Goal: Information Seeking & Learning: Check status

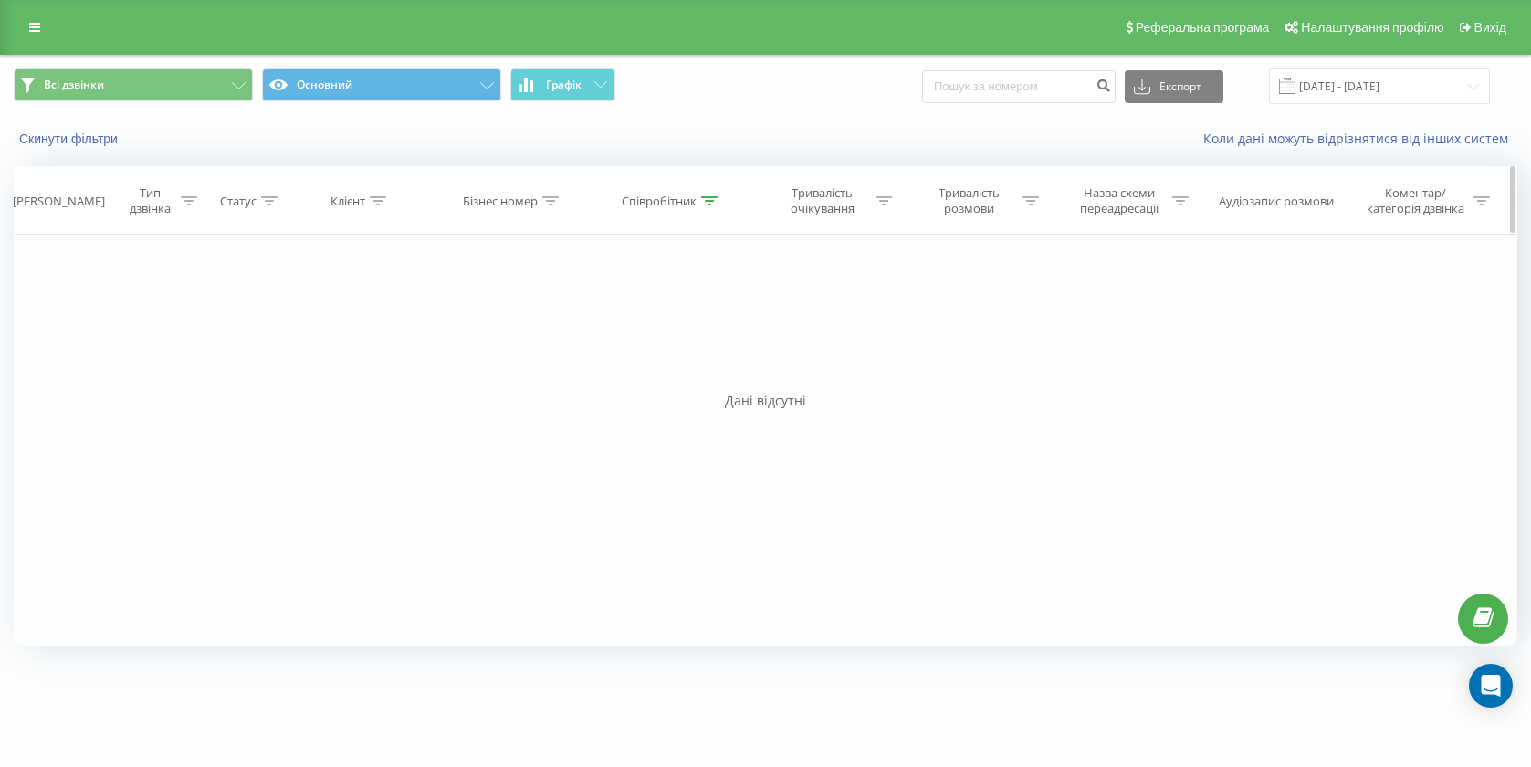
click at [663, 205] on div "Співробітник" at bounding box center [659, 202] width 75 height 16
click at [677, 317] on input "[PERSON_NAME]" at bounding box center [672, 332] width 161 height 32
click at [678, 320] on input "[PERSON_NAME]" at bounding box center [672, 332] width 161 height 32
click at [672, 328] on input "[PERSON_NAME]" at bounding box center [672, 332] width 161 height 32
type input "М"
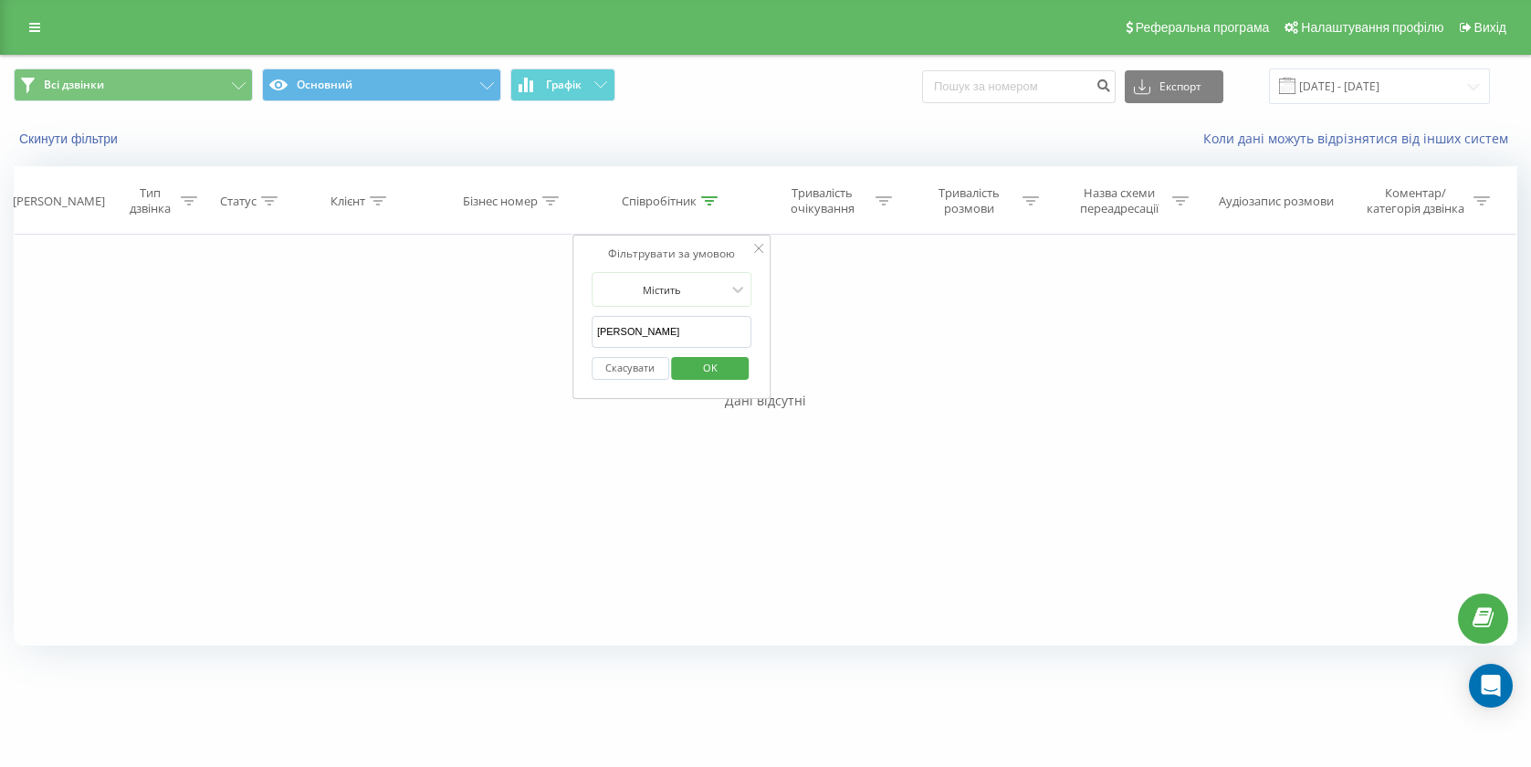
type input "[PERSON_NAME]"
click at [727, 375] on span "OK" at bounding box center [710, 367] width 51 height 28
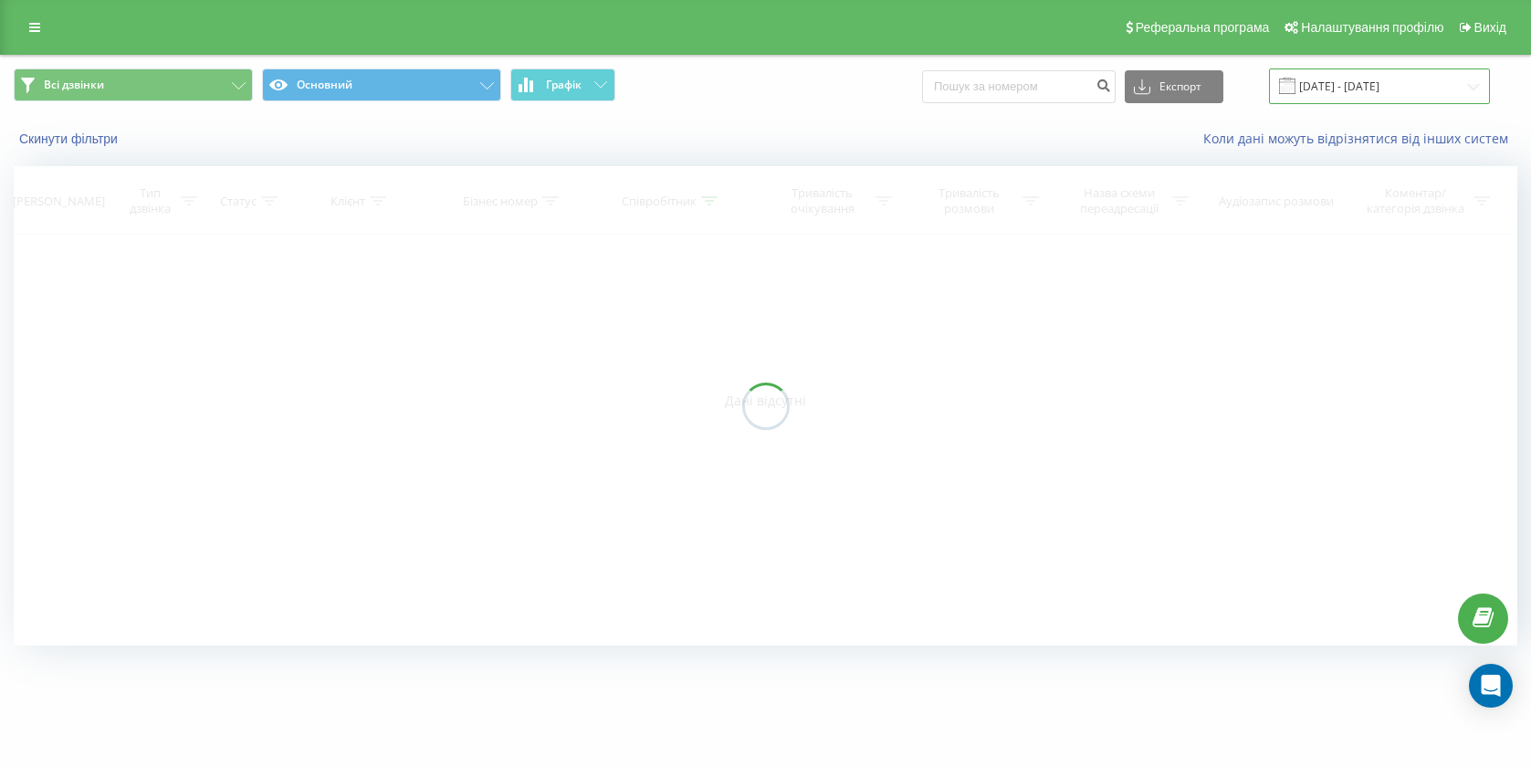
click at [1427, 89] on input "[DATE] - [DATE]" at bounding box center [1379, 86] width 221 height 36
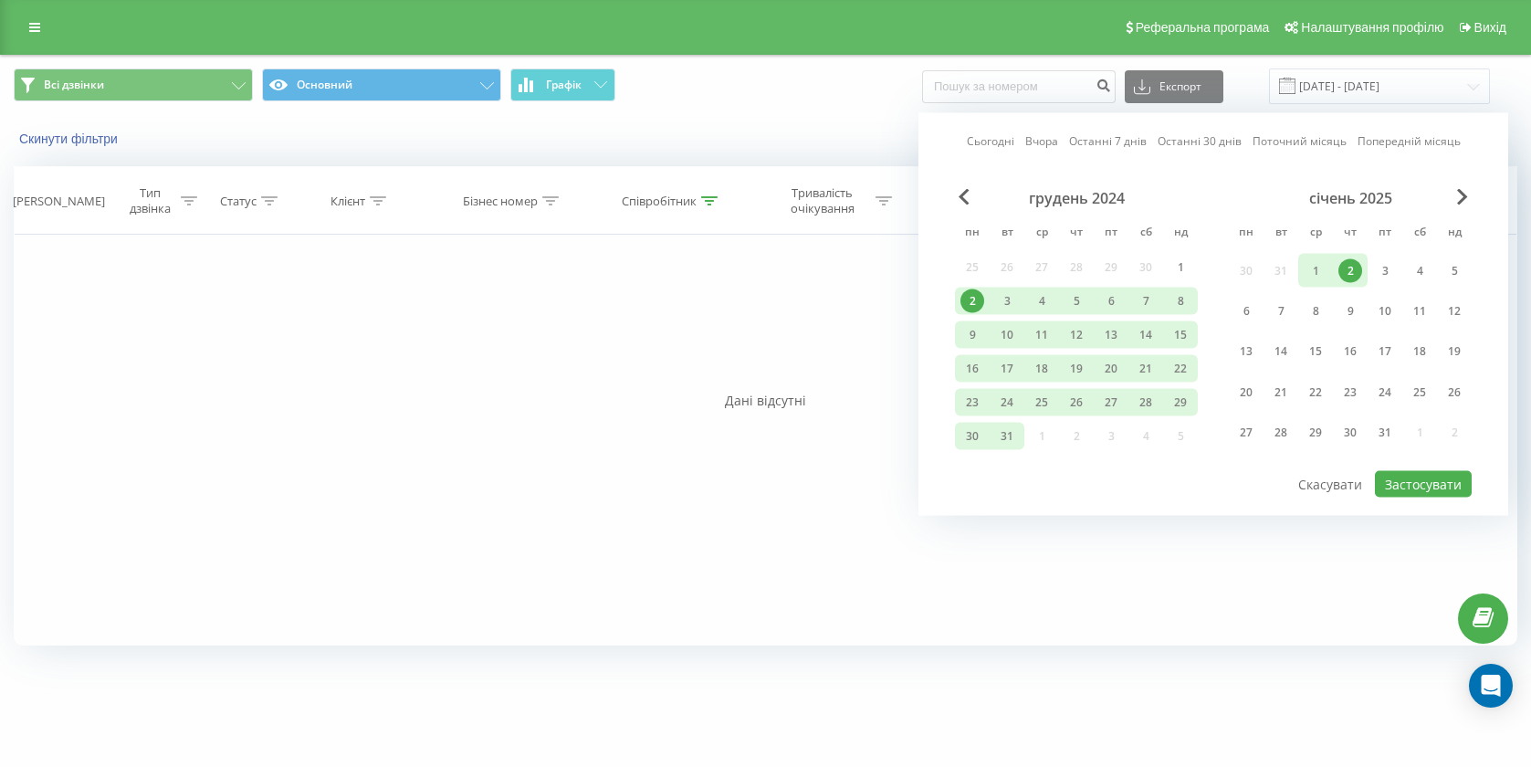
click at [1453, 189] on div "січень 2025" at bounding box center [1350, 198] width 243 height 18
click at [1469, 203] on div "січень 2025" at bounding box center [1350, 198] width 243 height 18
click at [1461, 196] on span "Next Month" at bounding box center [1462, 197] width 11 height 16
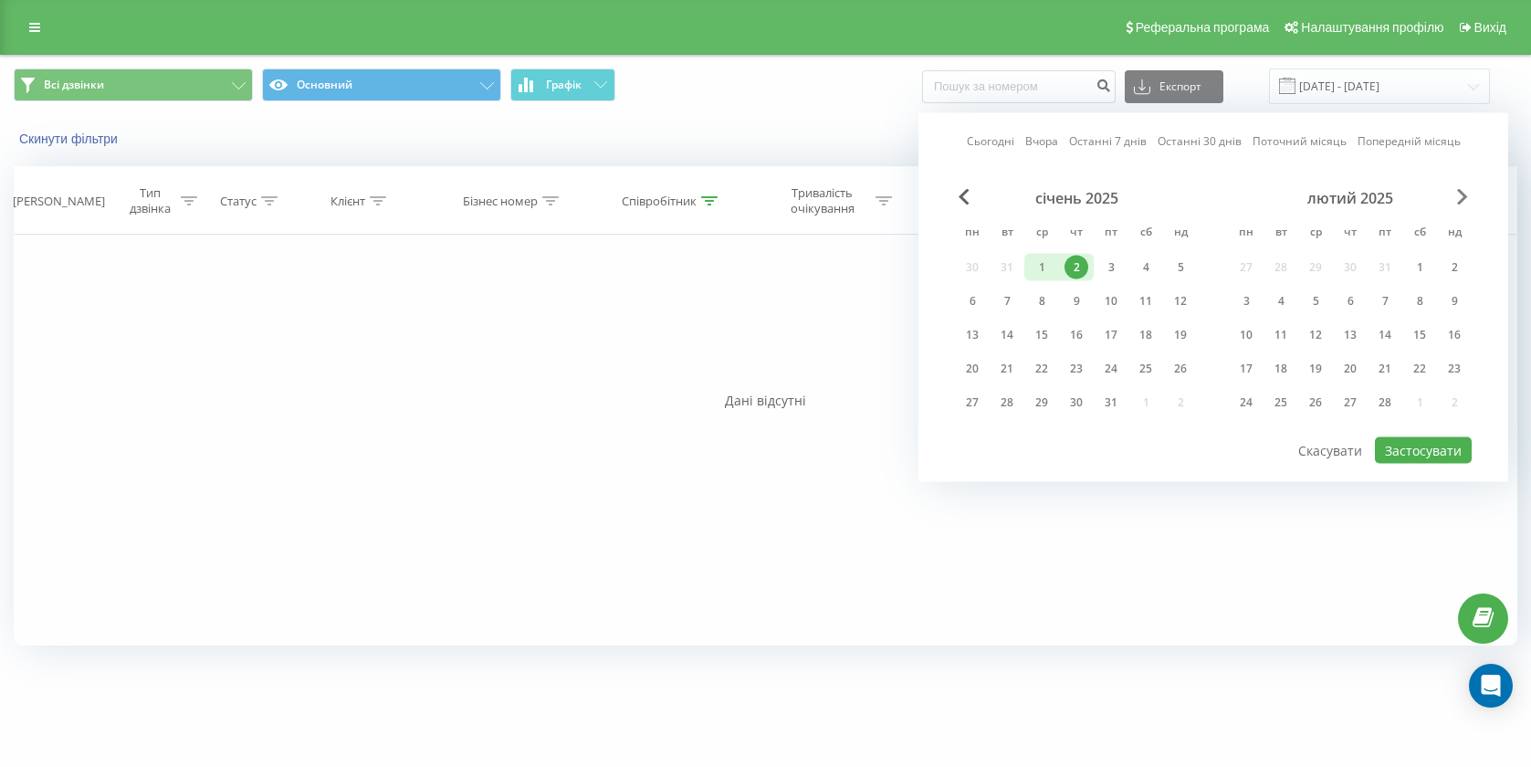
click at [1461, 196] on span "Next Month" at bounding box center [1462, 197] width 11 height 16
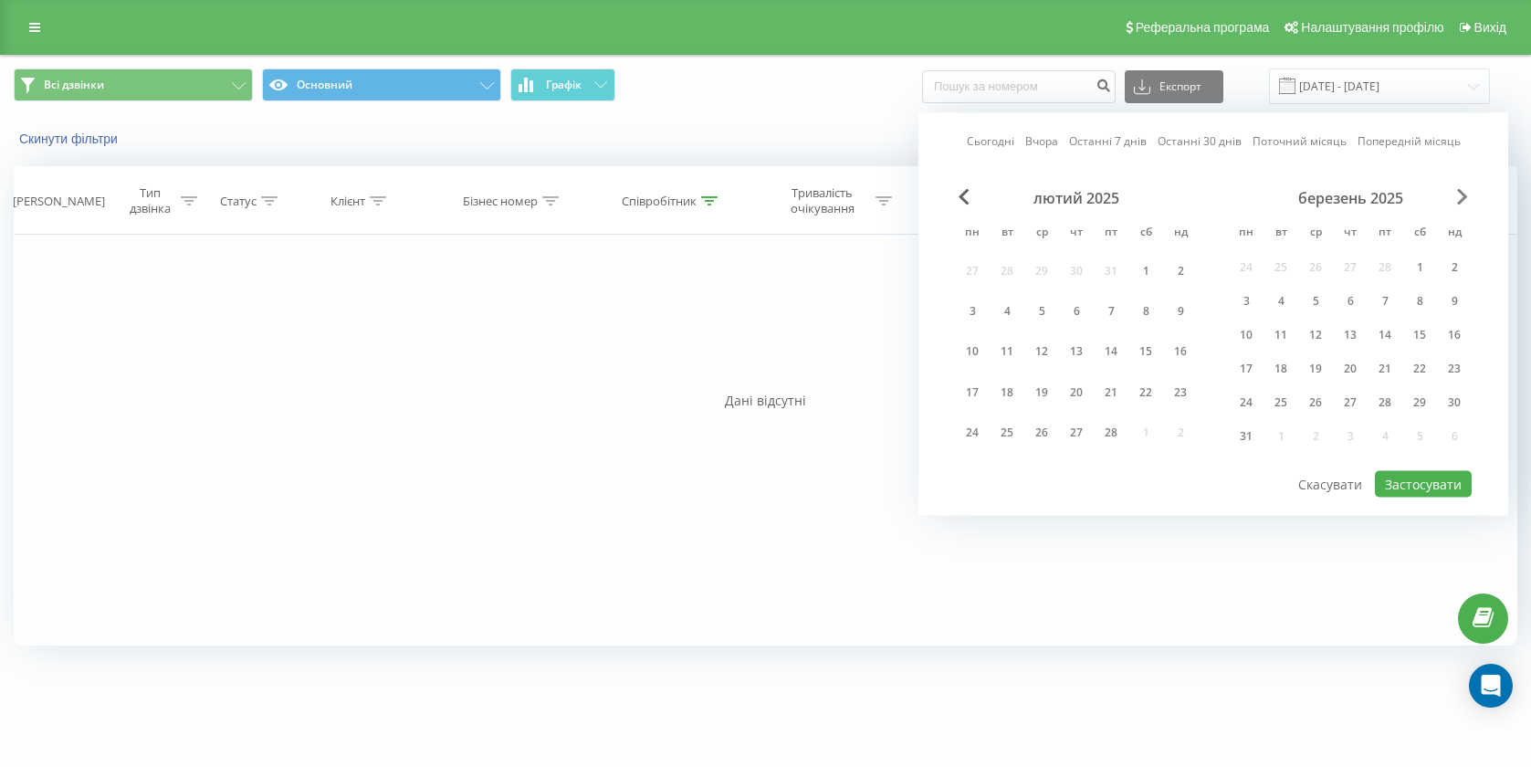
click at [1461, 196] on span "Next Month" at bounding box center [1462, 197] width 11 height 16
click at [1461, 195] on span "Next Month" at bounding box center [1462, 197] width 11 height 16
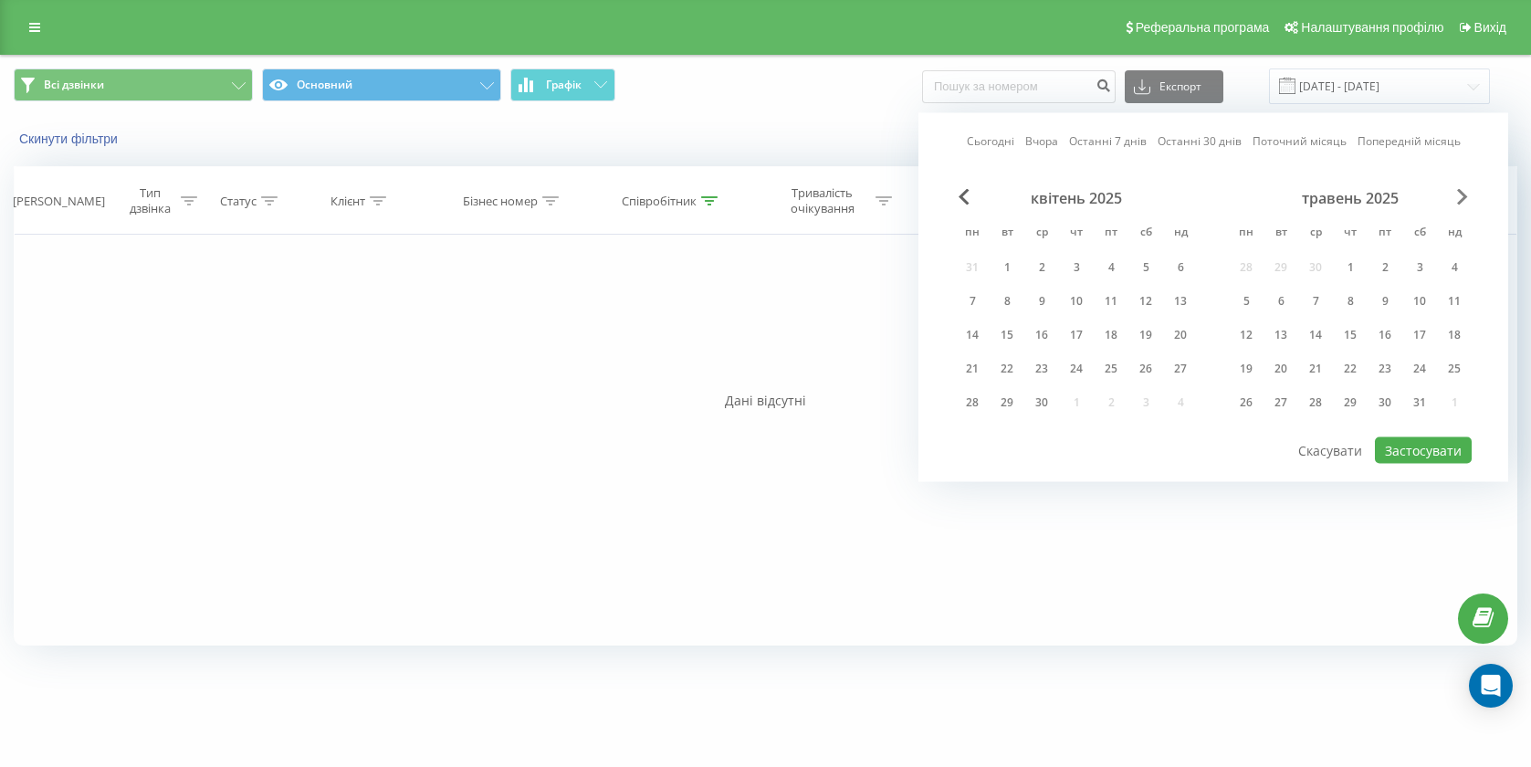
click at [1461, 195] on span "Next Month" at bounding box center [1462, 197] width 11 height 16
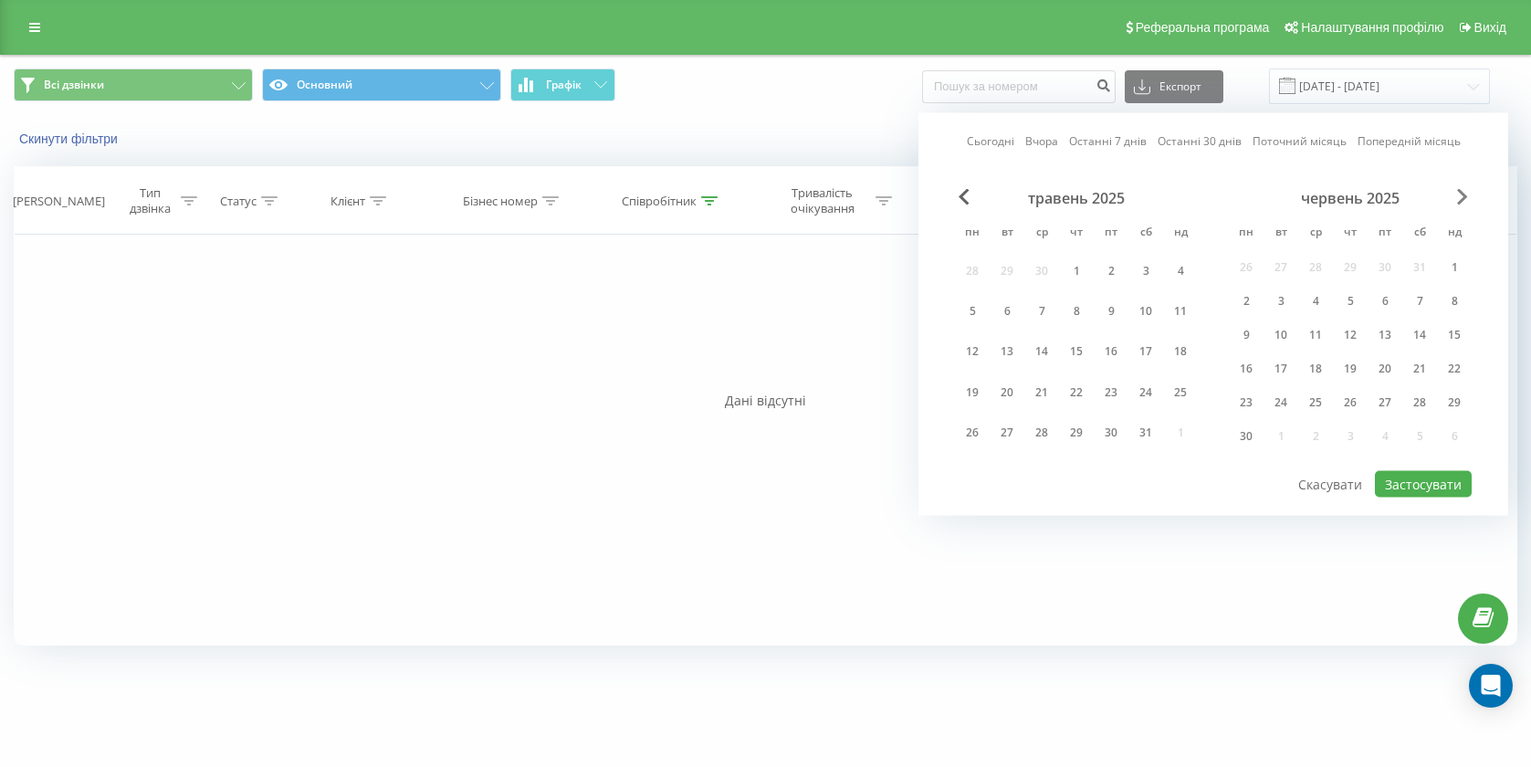
click at [1461, 195] on span "Next Month" at bounding box center [1462, 197] width 11 height 16
click at [1460, 197] on span "Next Month" at bounding box center [1462, 197] width 11 height 16
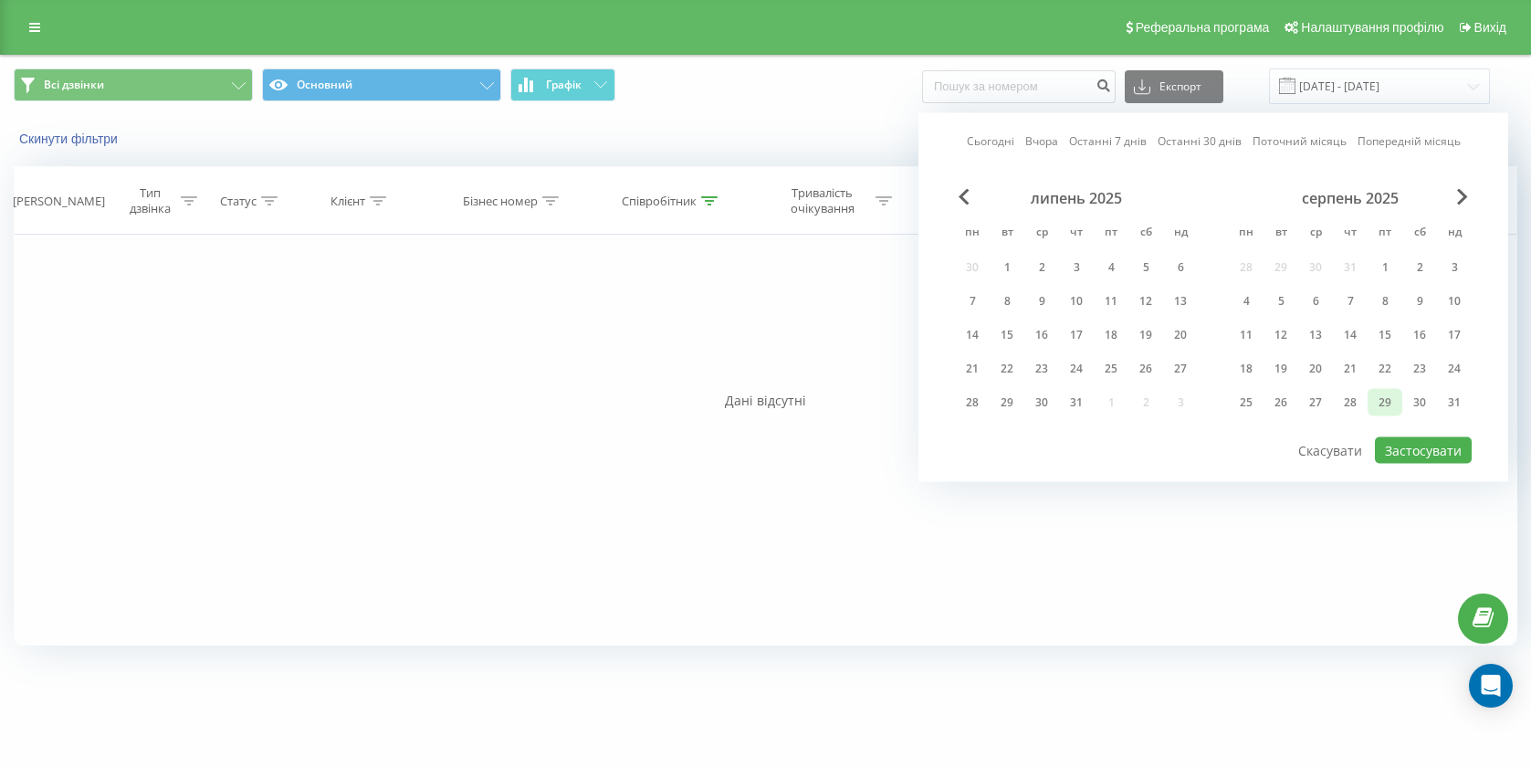
drag, startPoint x: 1422, startPoint y: 410, endPoint x: 1390, endPoint y: 390, distance: 37.7
click at [1422, 409] on div "30" at bounding box center [1420, 403] width 24 height 24
click at [1274, 335] on div "12" at bounding box center [1281, 335] width 24 height 24
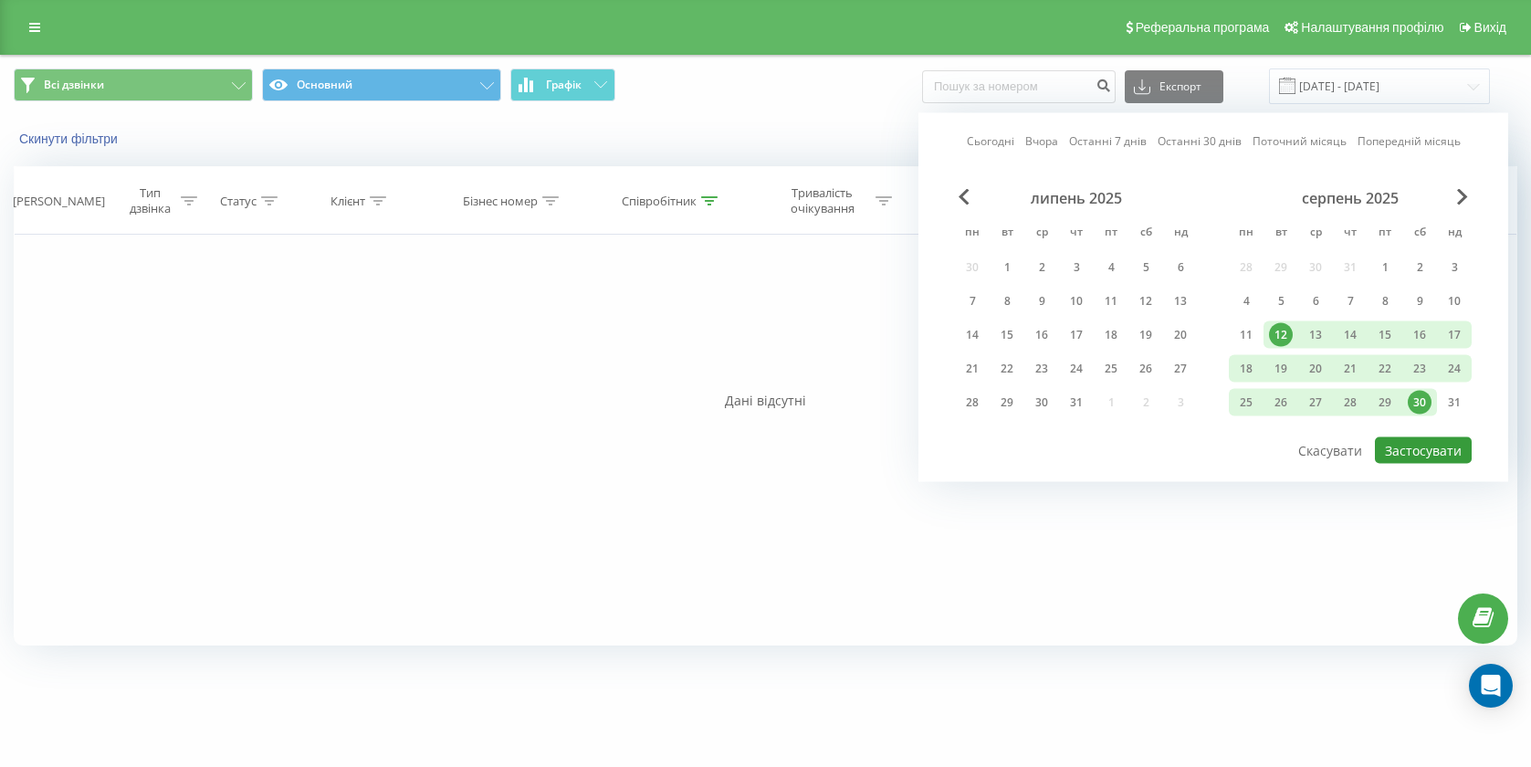
click at [1412, 460] on button "Застосувати" at bounding box center [1423, 450] width 97 height 26
type input "[DATE] - [DATE]"
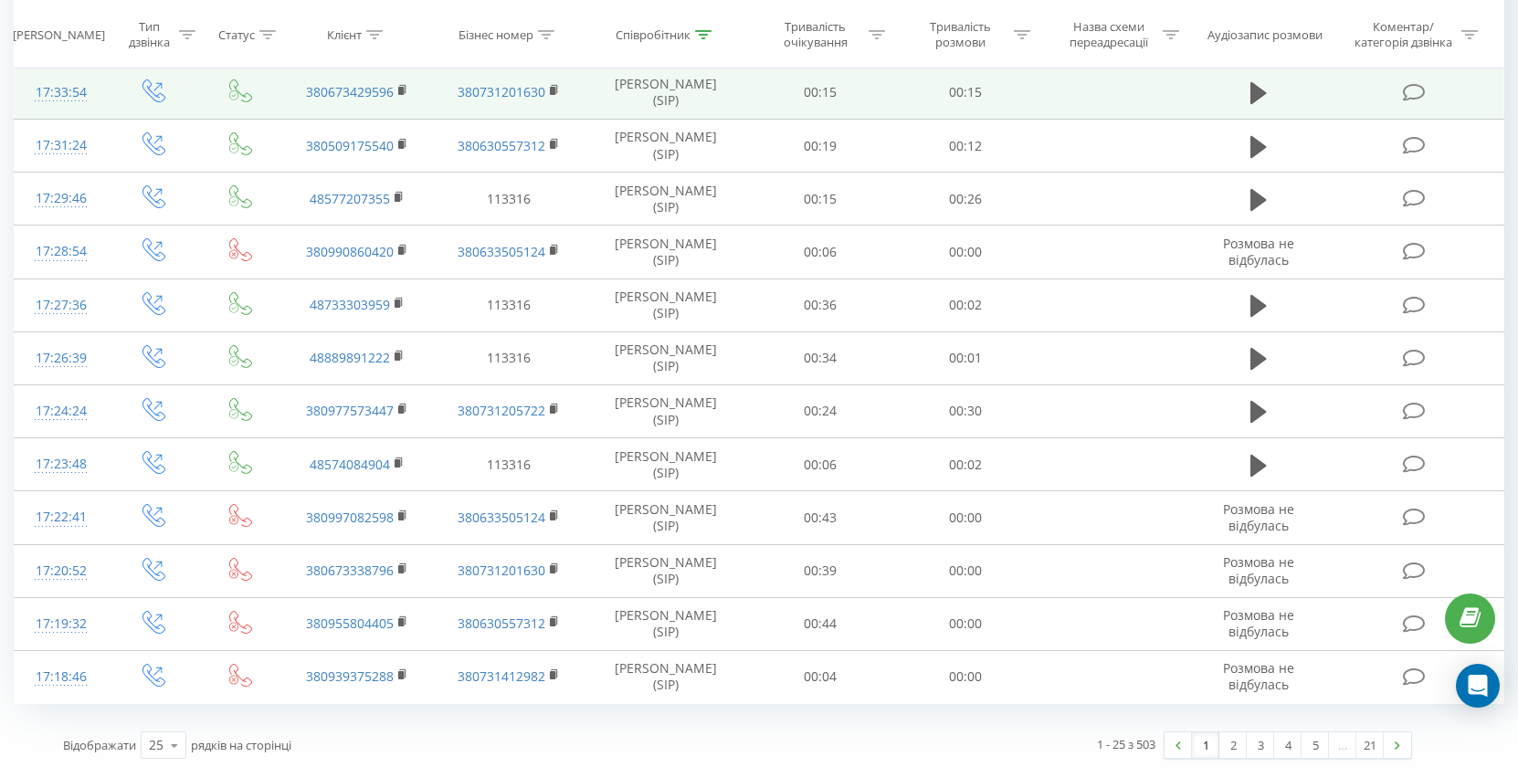
scroll to position [903, 0]
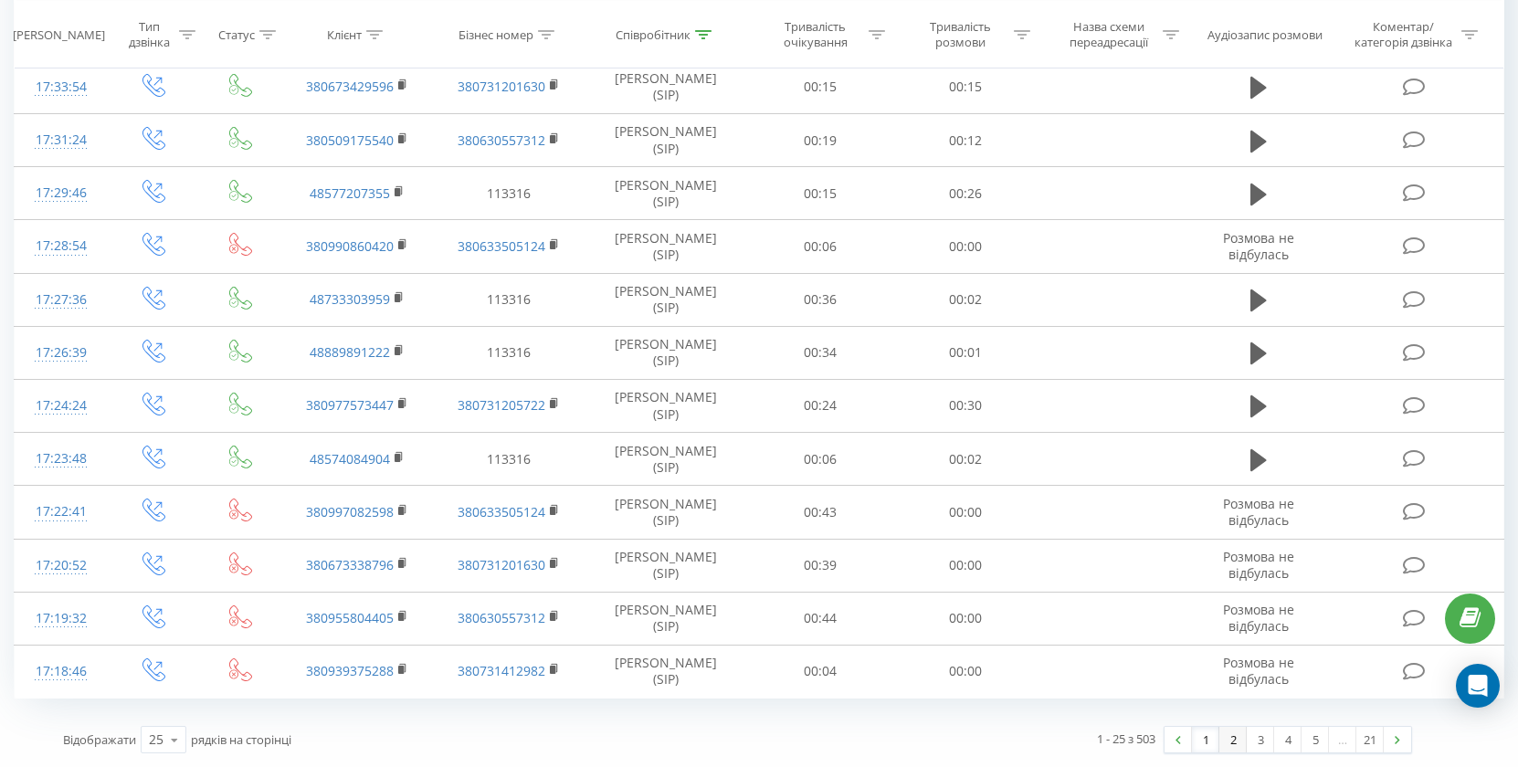
click at [1234, 740] on link "2" at bounding box center [1232, 740] width 27 height 26
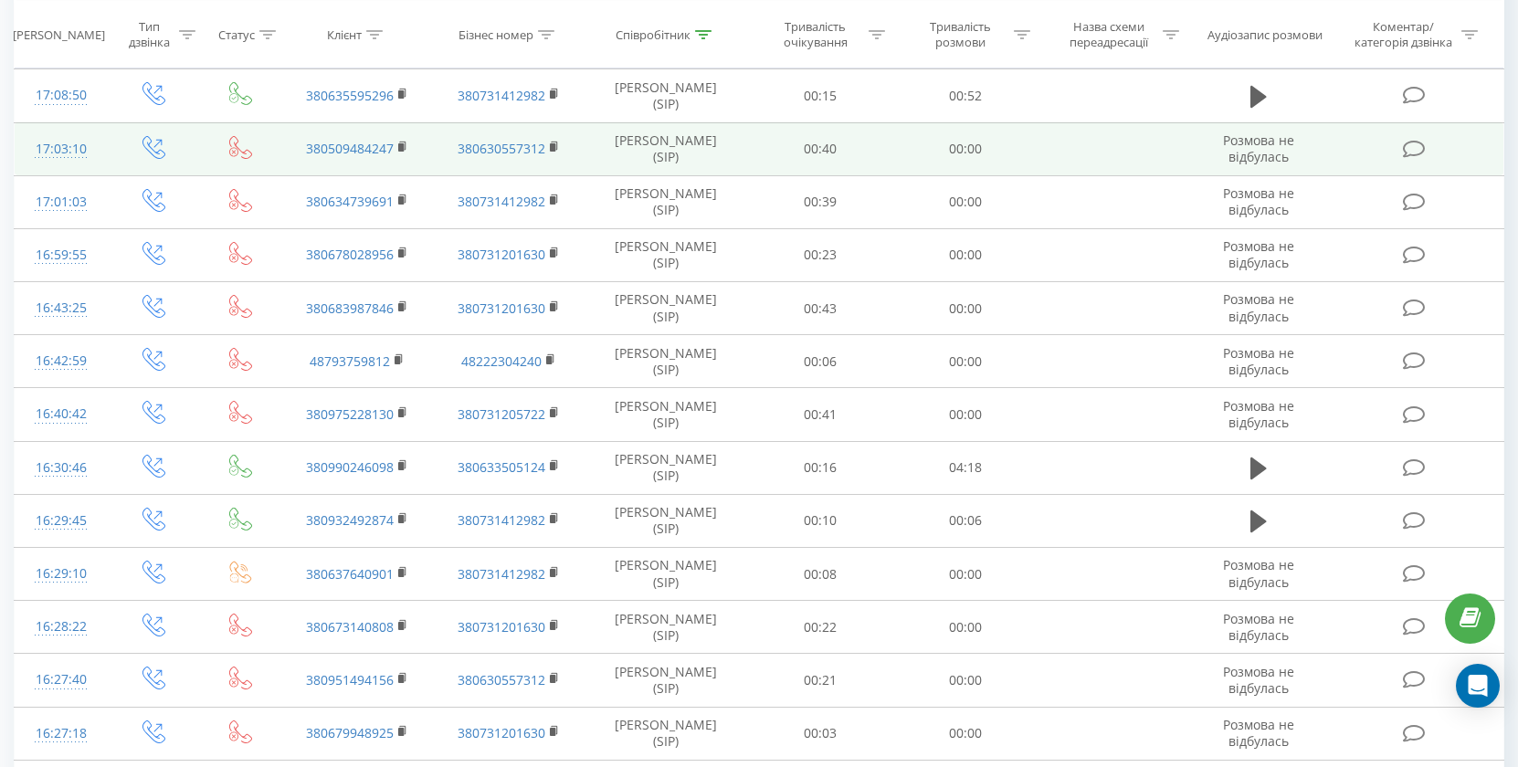
scroll to position [487, 0]
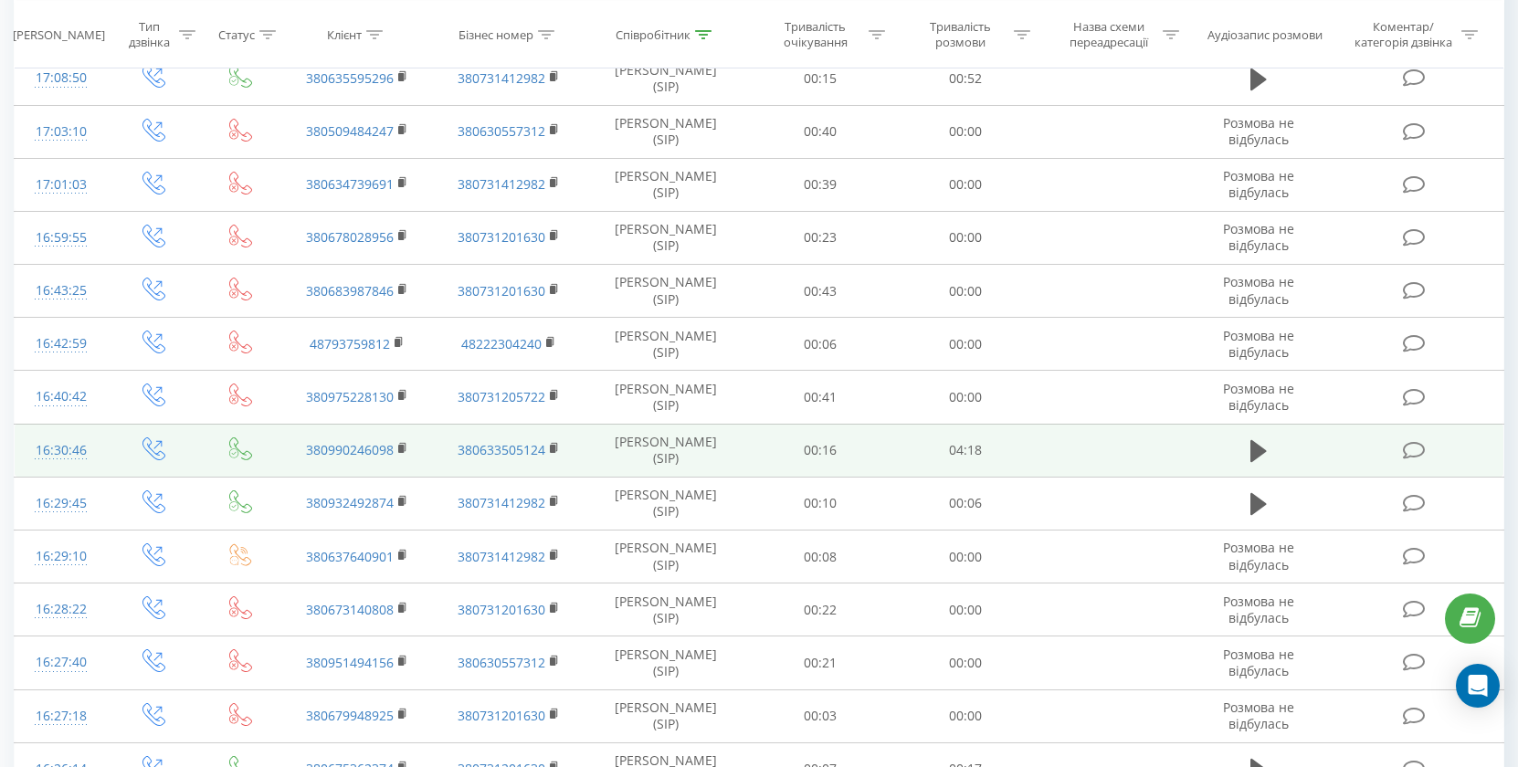
click at [1244, 457] on td at bounding box center [1259, 450] width 140 height 53
click at [1255, 452] on icon at bounding box center [1258, 451] width 16 height 22
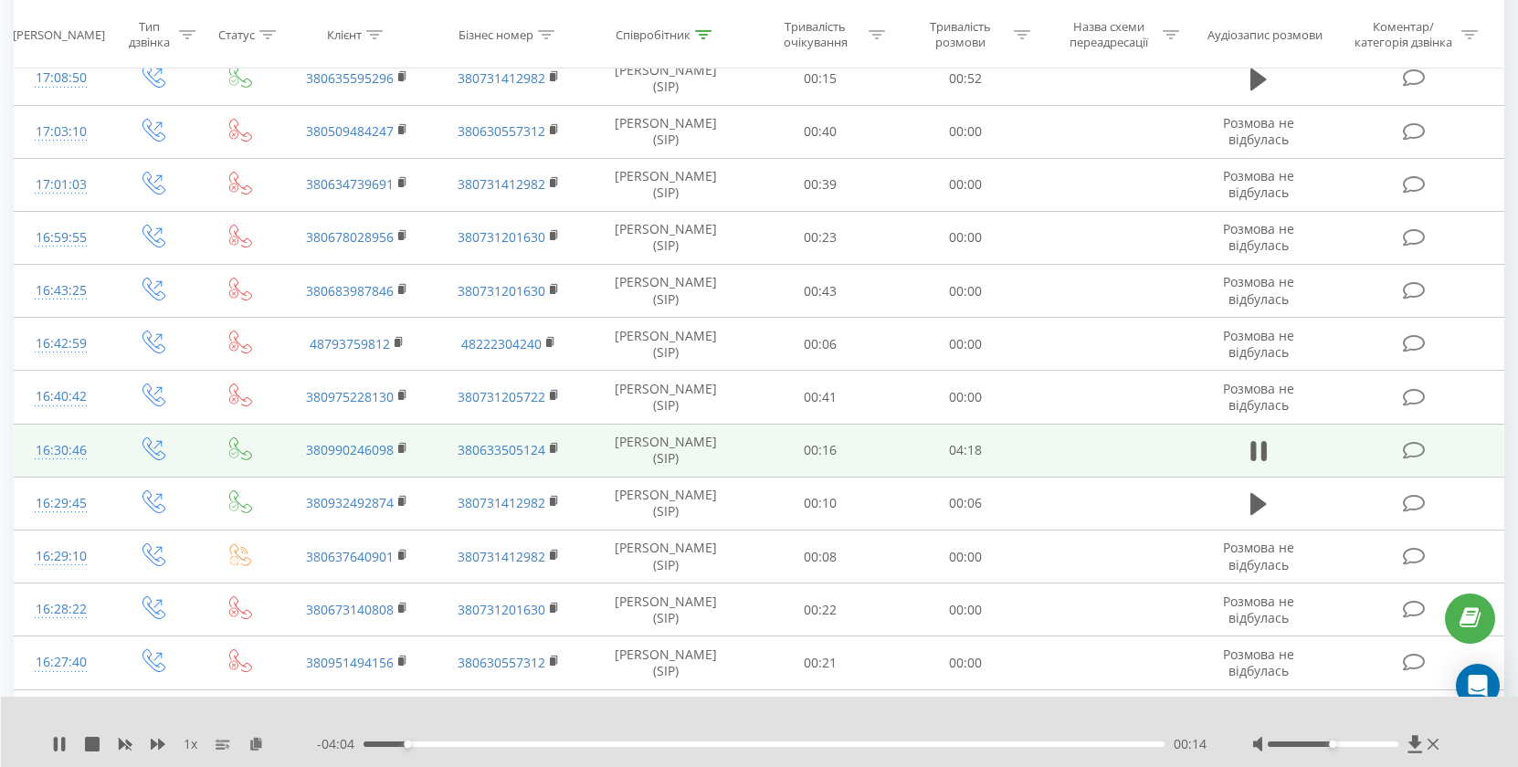
click at [1390, 743] on div at bounding box center [1332, 743] width 130 height 5
click at [161, 749] on icon at bounding box center [158, 744] width 15 height 15
click at [162, 749] on icon at bounding box center [158, 744] width 15 height 15
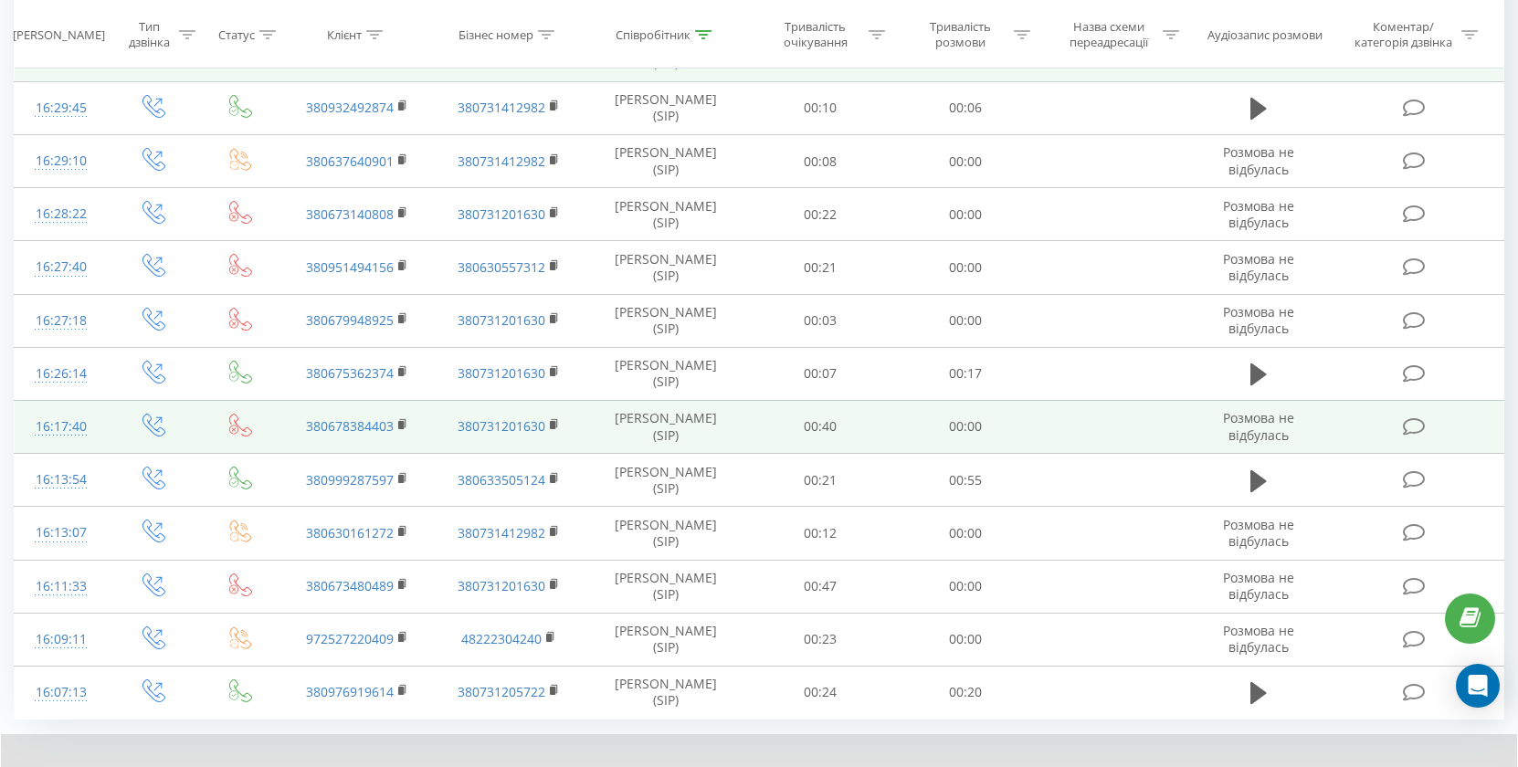
scroll to position [973, 0]
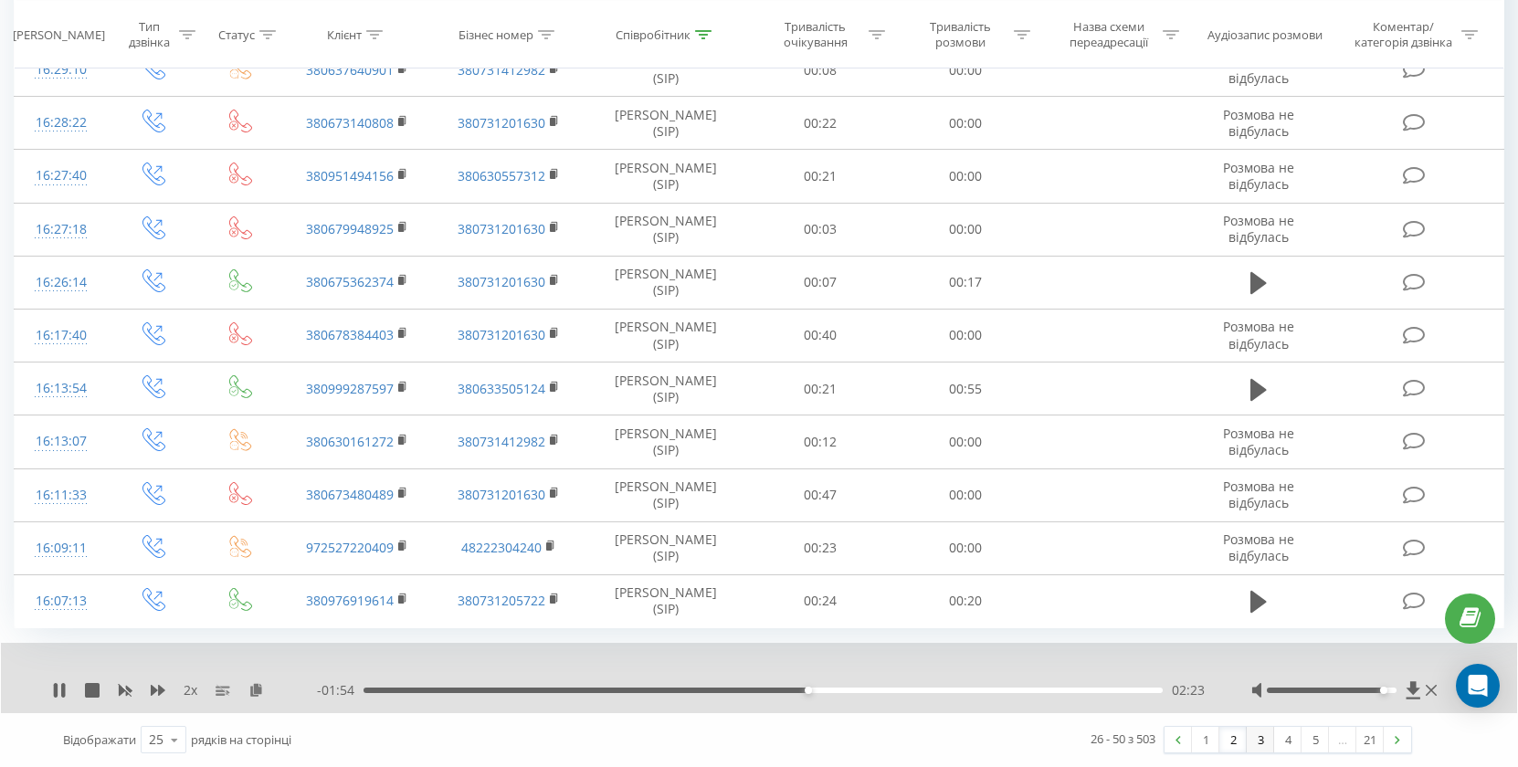
click at [1254, 745] on link "3" at bounding box center [1259, 740] width 27 height 26
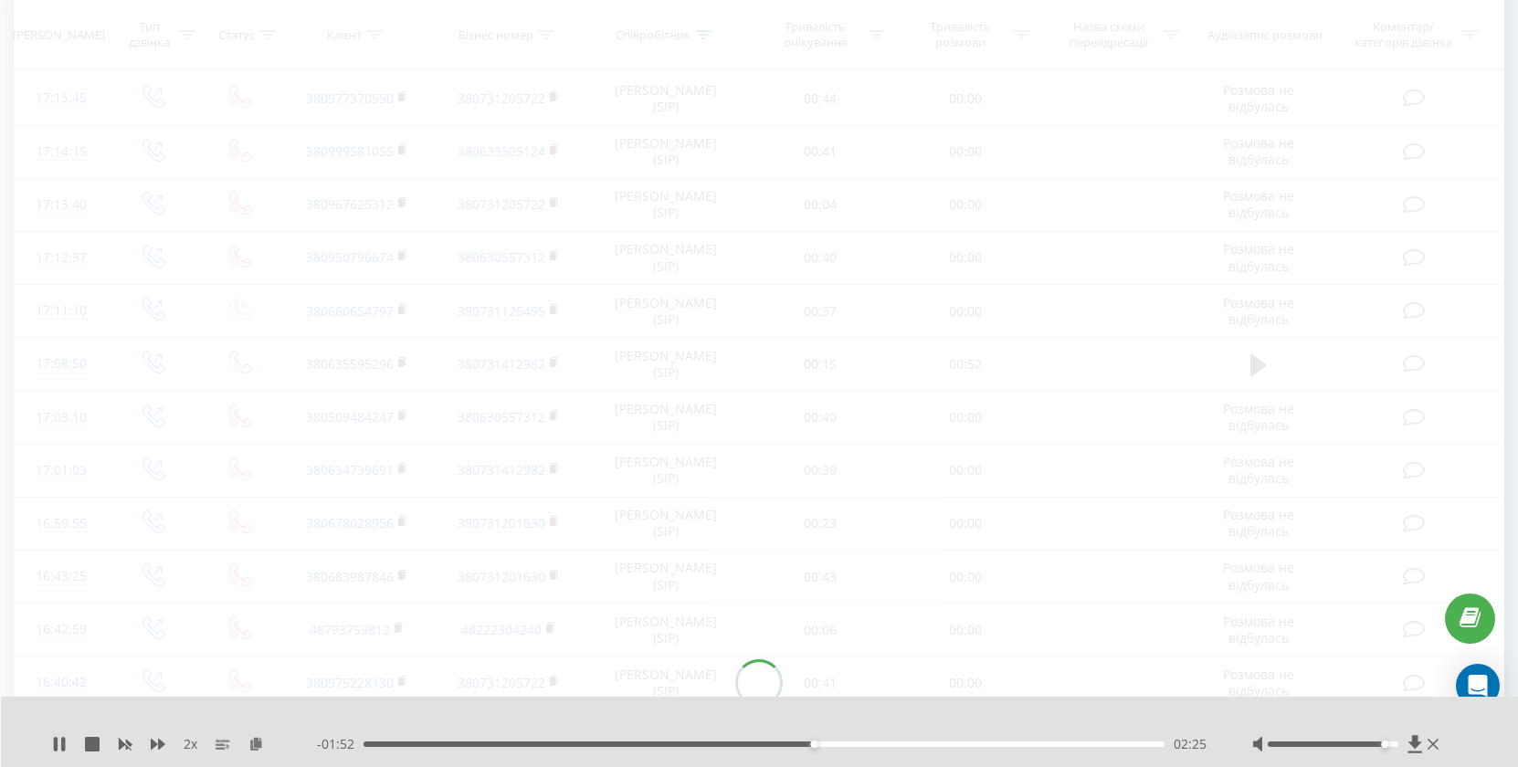
scroll to position [121, 0]
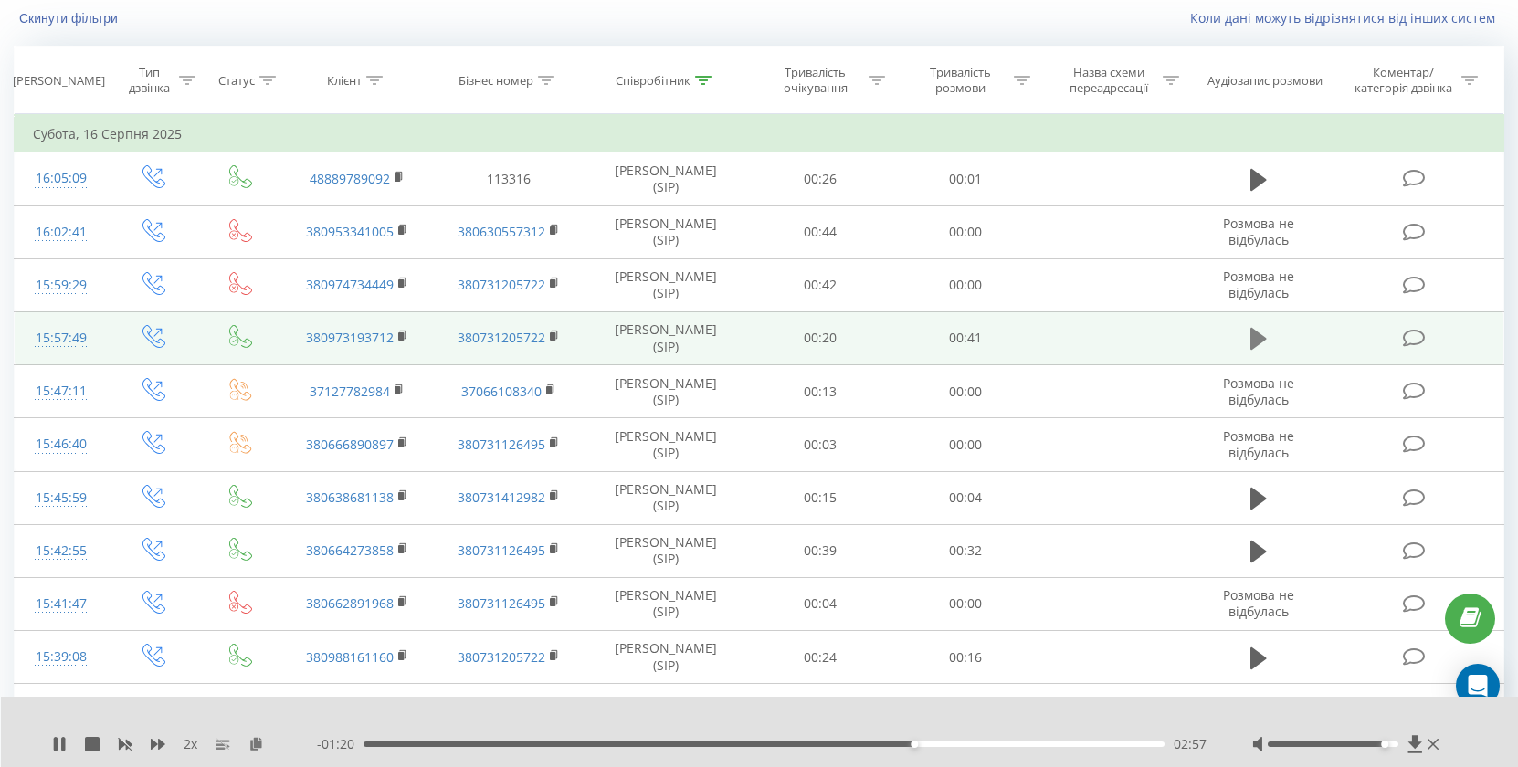
click at [1262, 343] on icon at bounding box center [1258, 339] width 16 height 26
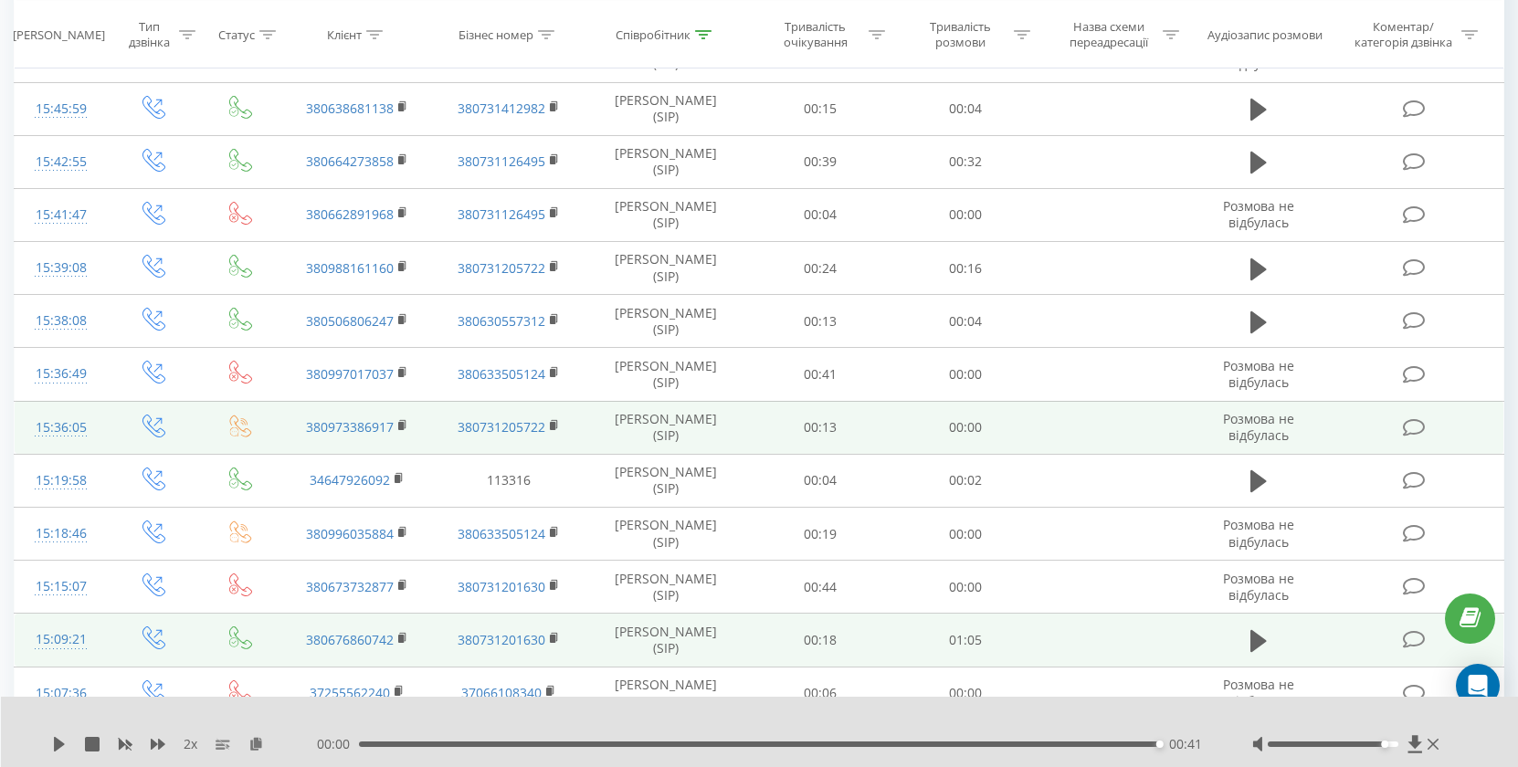
scroll to position [520, 0]
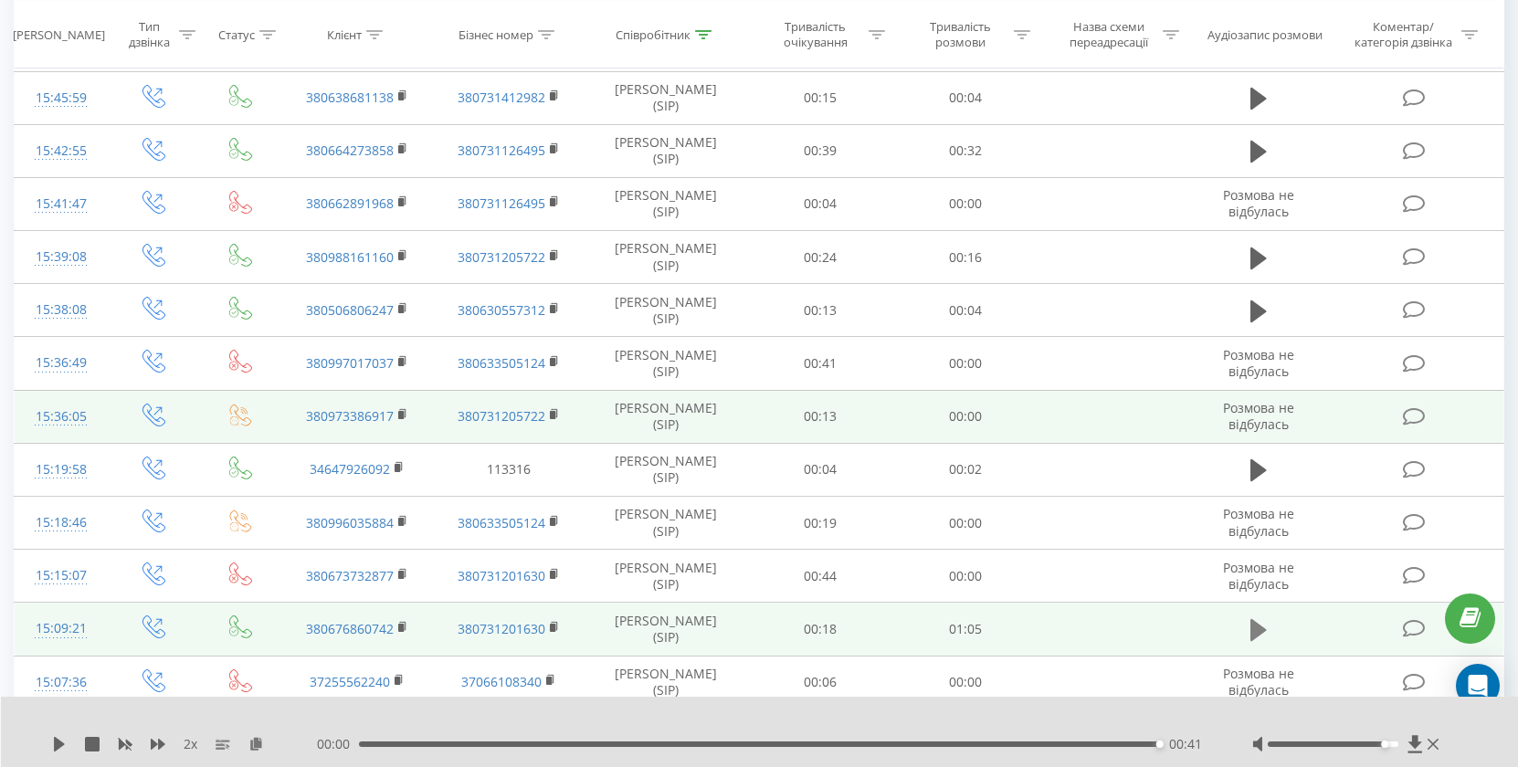
click at [1265, 636] on icon at bounding box center [1258, 630] width 16 height 26
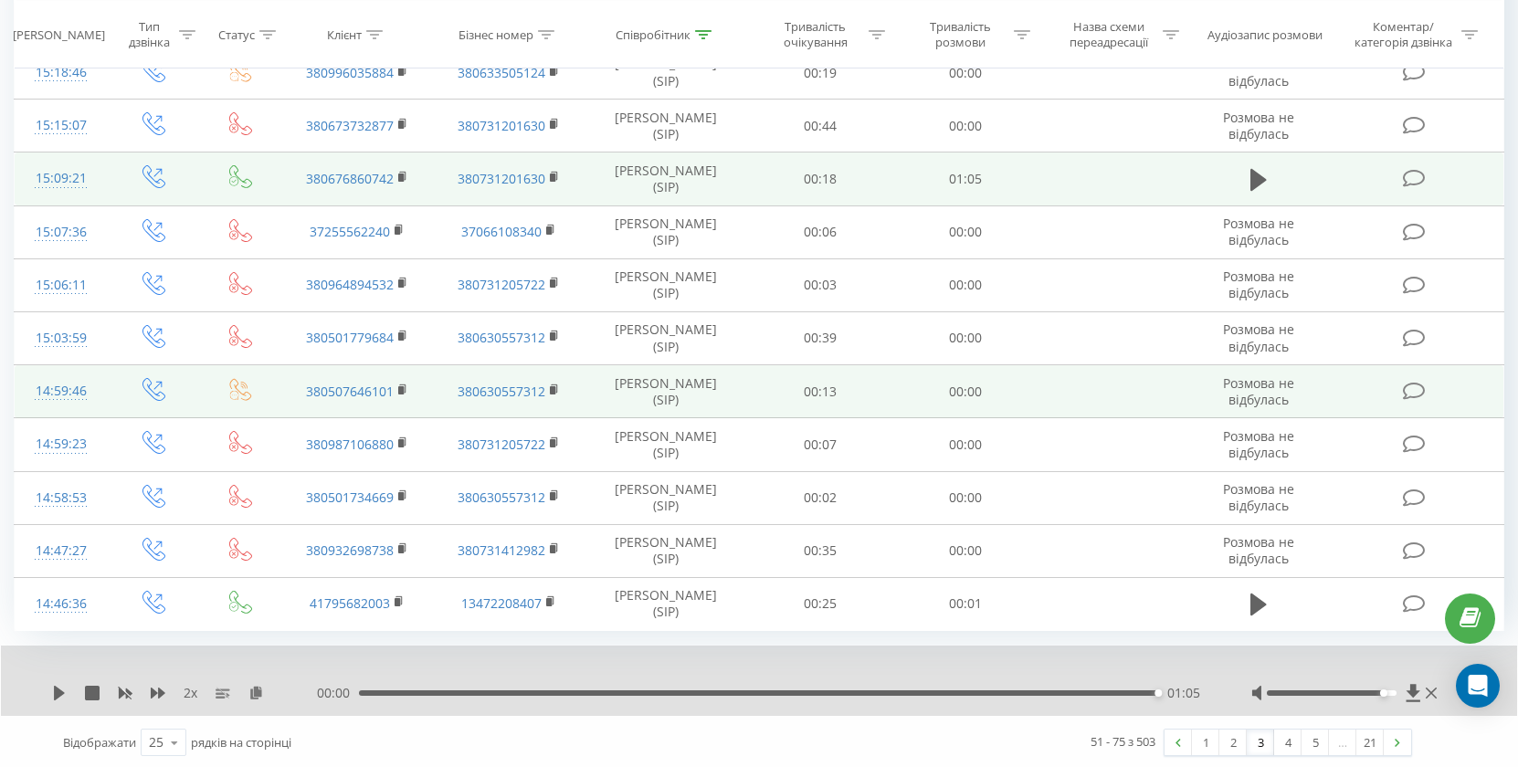
scroll to position [973, 0]
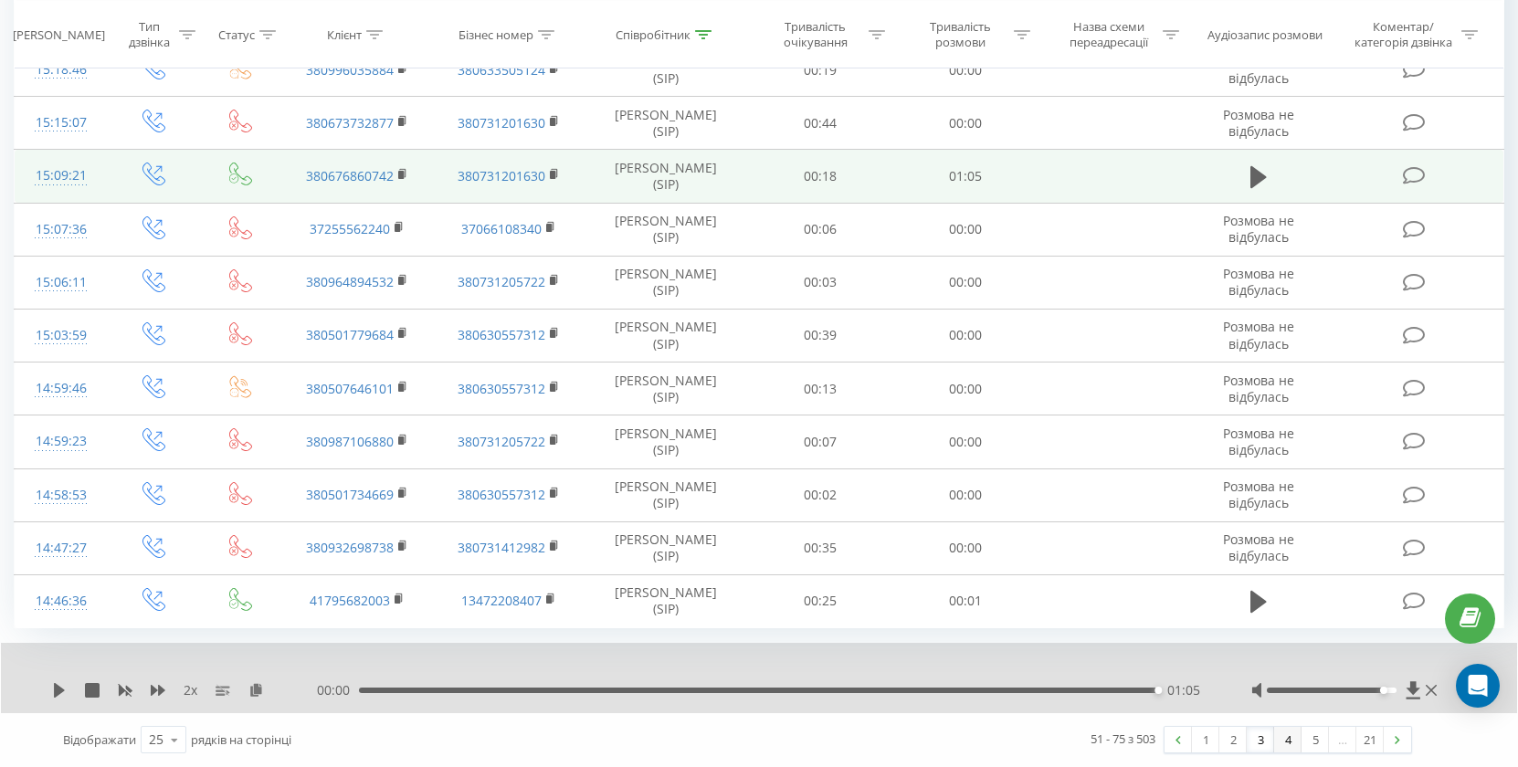
click at [1285, 743] on link "4" at bounding box center [1287, 740] width 27 height 26
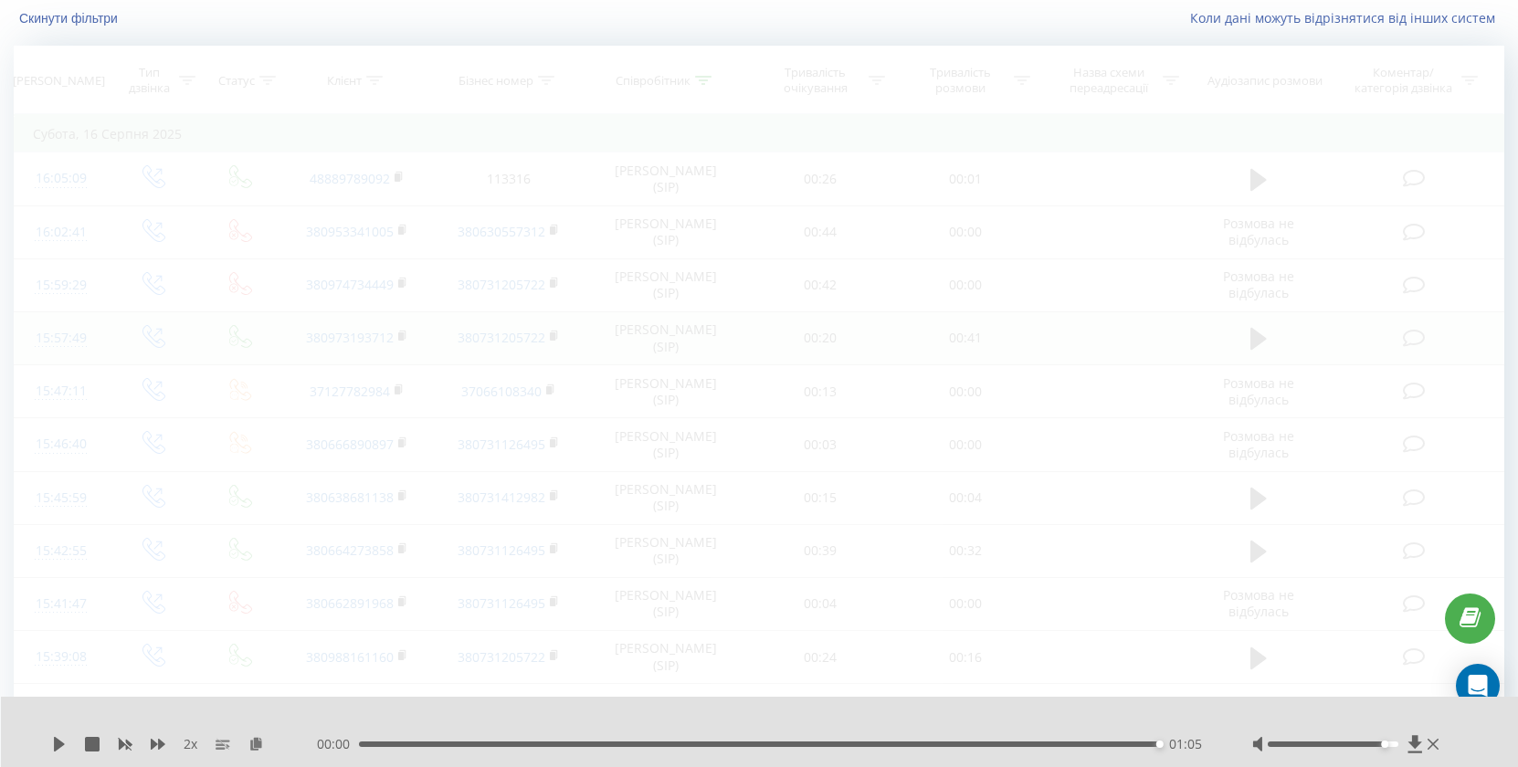
scroll to position [205, 0]
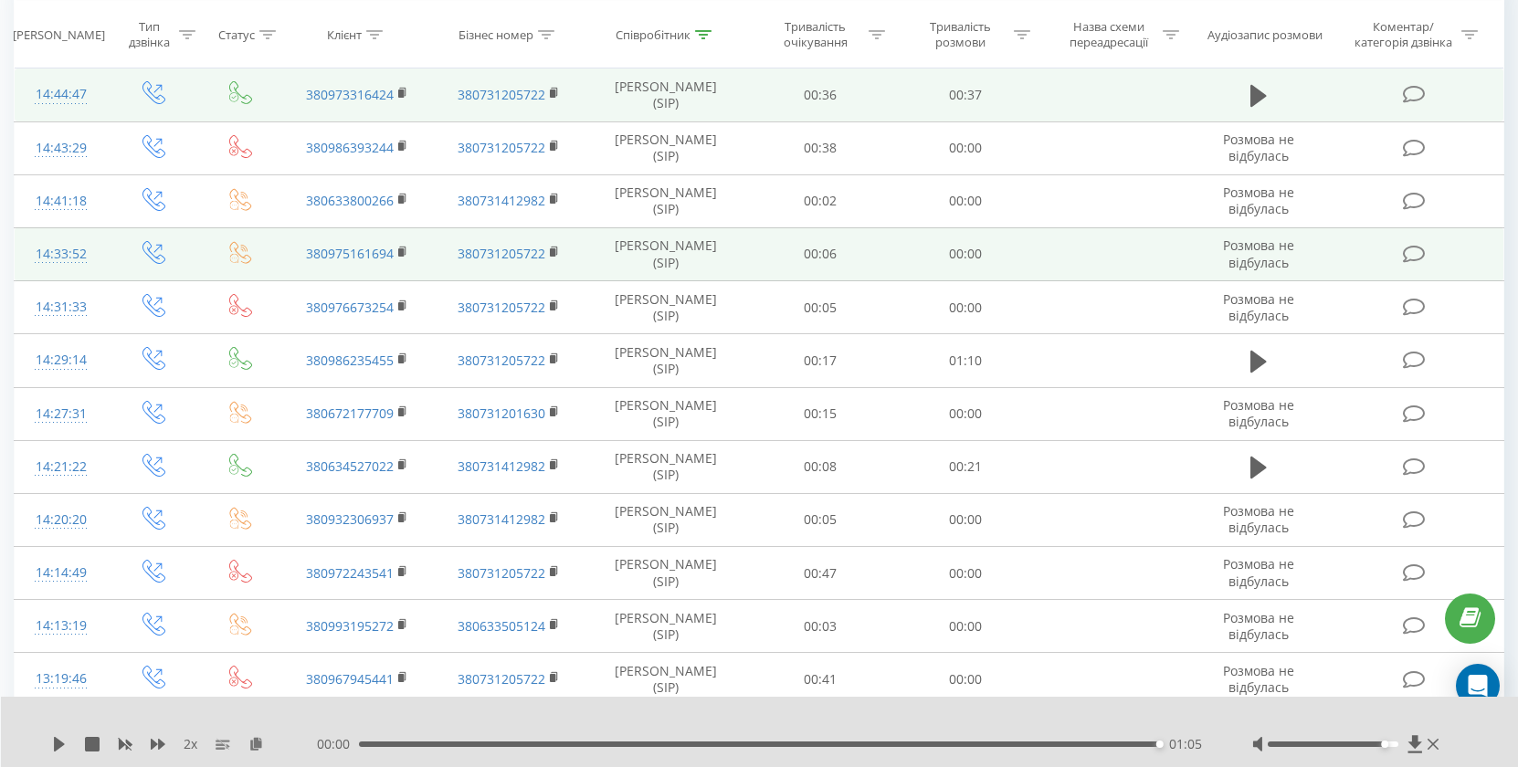
click at [1256, 110] on span at bounding box center [1258, 103] width 27 height 17
click at [1257, 95] on icon at bounding box center [1258, 96] width 16 height 22
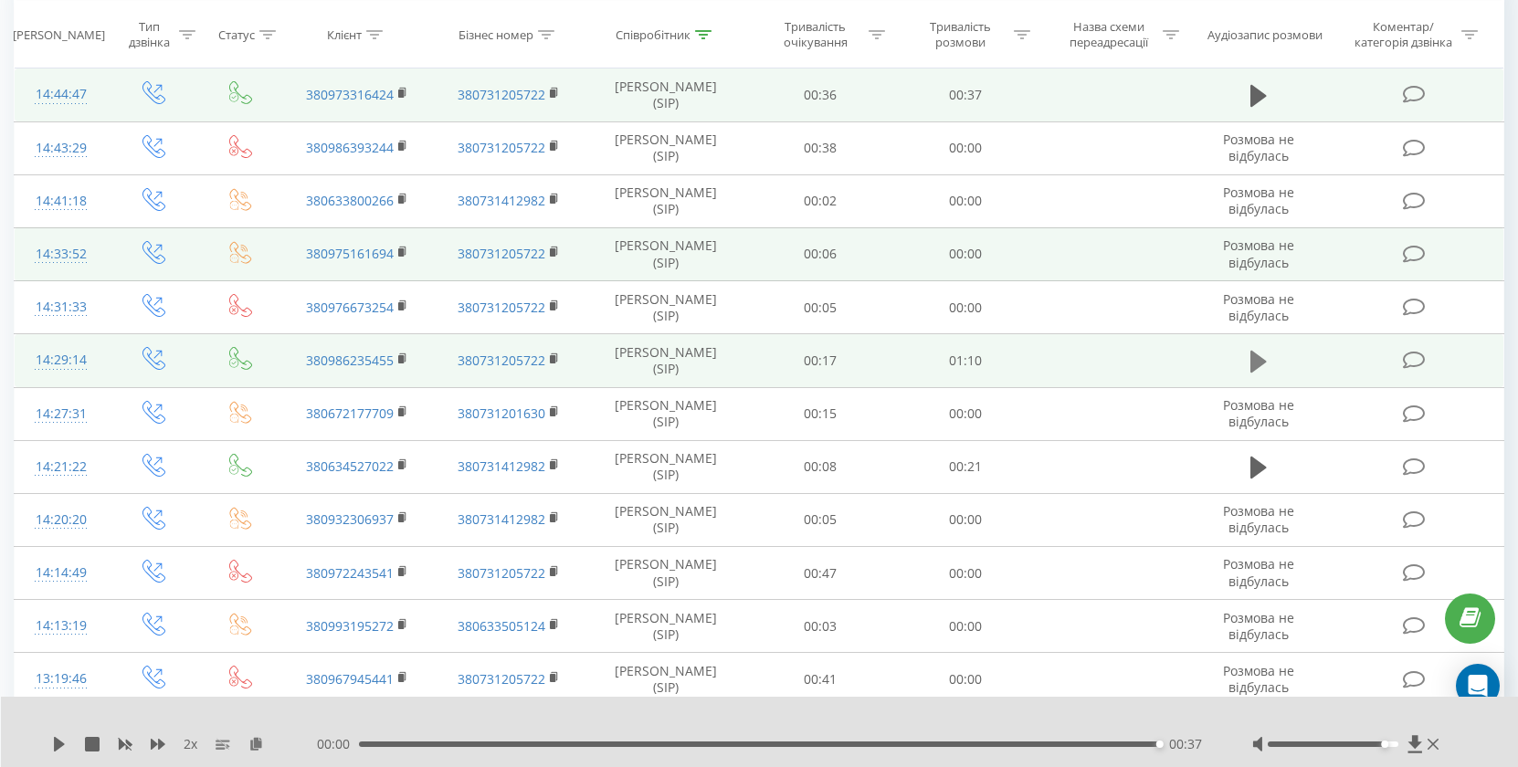
click at [1259, 363] on icon at bounding box center [1258, 362] width 16 height 22
click at [393, 741] on div "00:00" at bounding box center [763, 743] width 801 height 5
click at [455, 748] on div "- 01:07 00:03 00:03" at bounding box center [761, 744] width 889 height 18
click at [457, 747] on div "- 01:06 00:04 00:04" at bounding box center [761, 744] width 889 height 18
click at [509, 739] on div "- 01:05 00:05 00:05" at bounding box center [761, 744] width 889 height 18
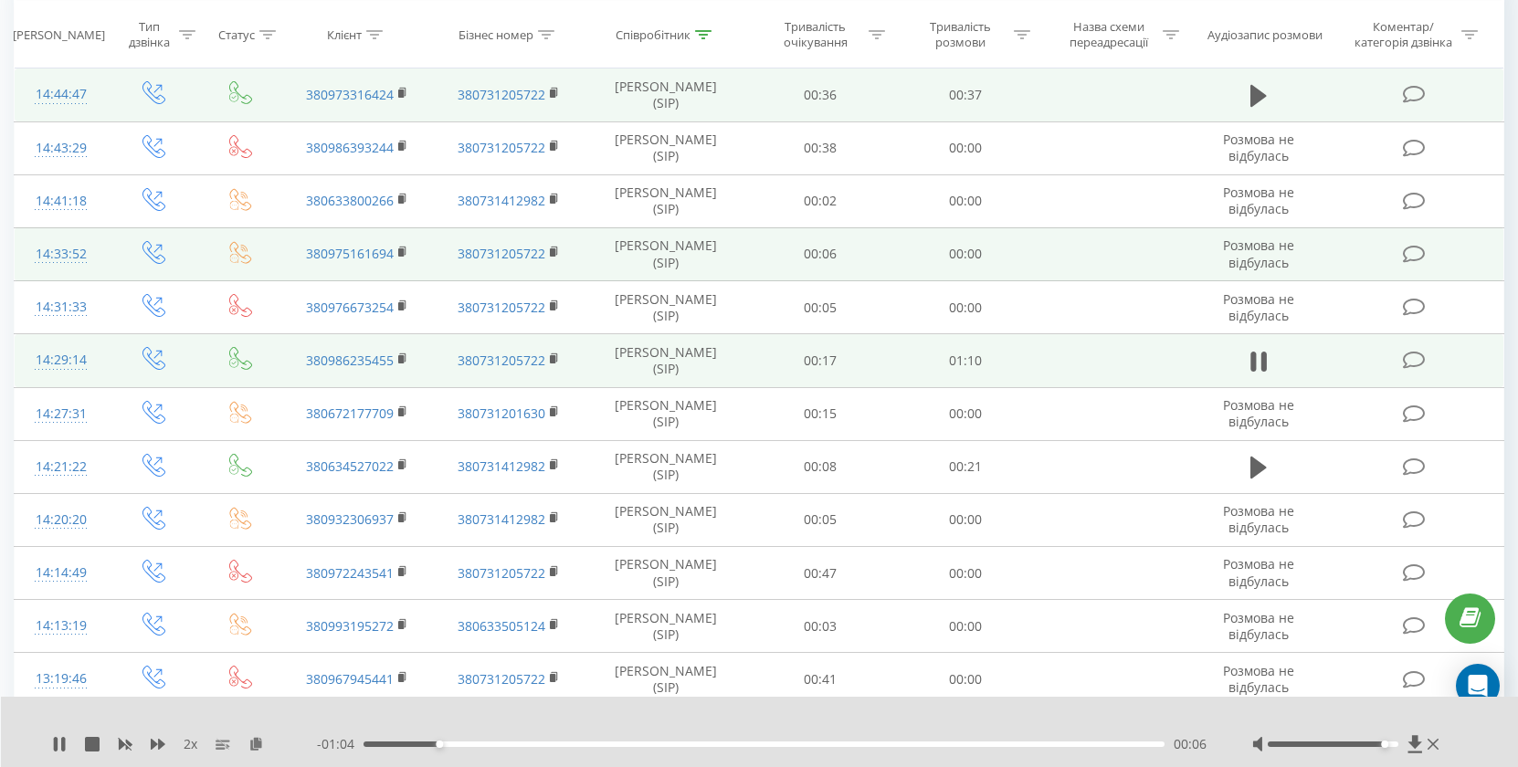
click at [510, 741] on div "00:06" at bounding box center [763, 743] width 801 height 5
click at [599, 743] on div "00:14" at bounding box center [763, 743] width 801 height 5
